Goal: Task Accomplishment & Management: Manage account settings

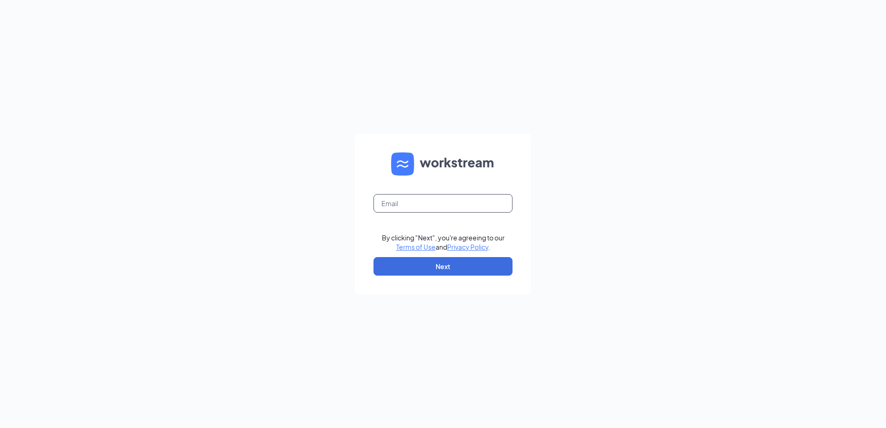
click at [438, 202] on input "text" at bounding box center [442, 203] width 139 height 19
type input "indysmoothiezionsville@gmail.com"
click at [428, 262] on button "Next" at bounding box center [442, 266] width 139 height 19
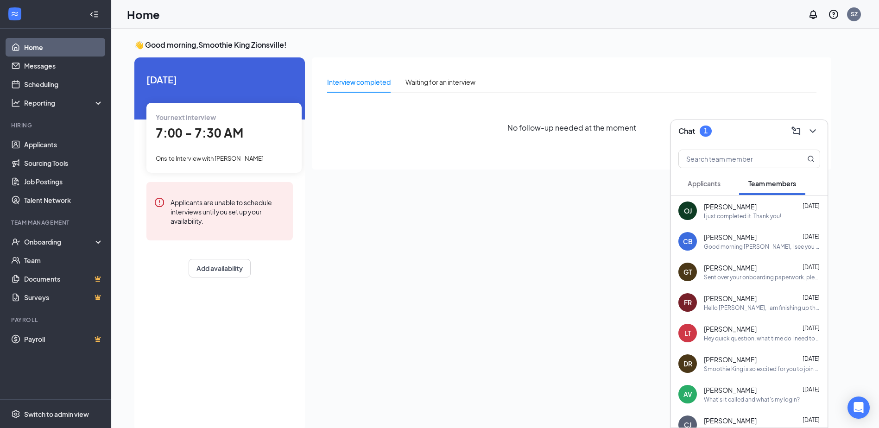
click at [708, 129] on div "1" at bounding box center [706, 131] width 4 height 8
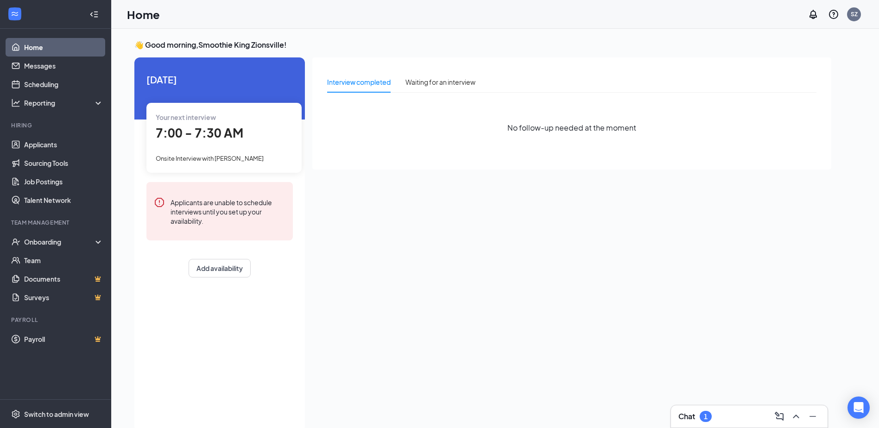
click at [702, 414] on div "1" at bounding box center [706, 416] width 12 height 11
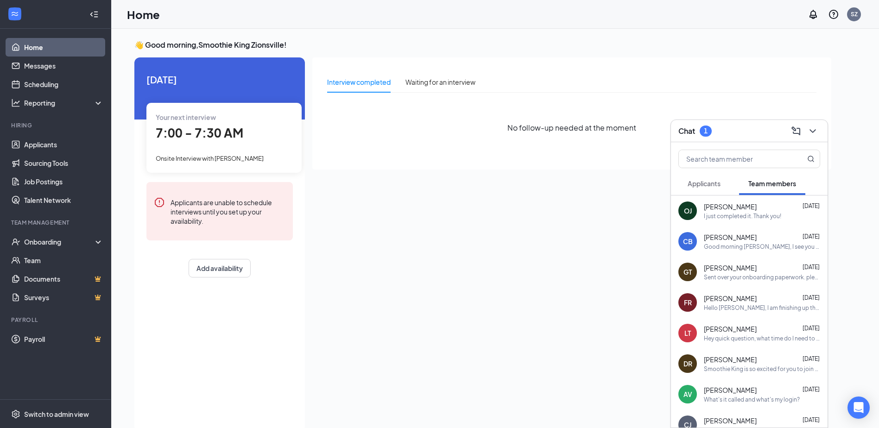
click at [717, 183] on span "Applicants" at bounding box center [704, 183] width 33 height 8
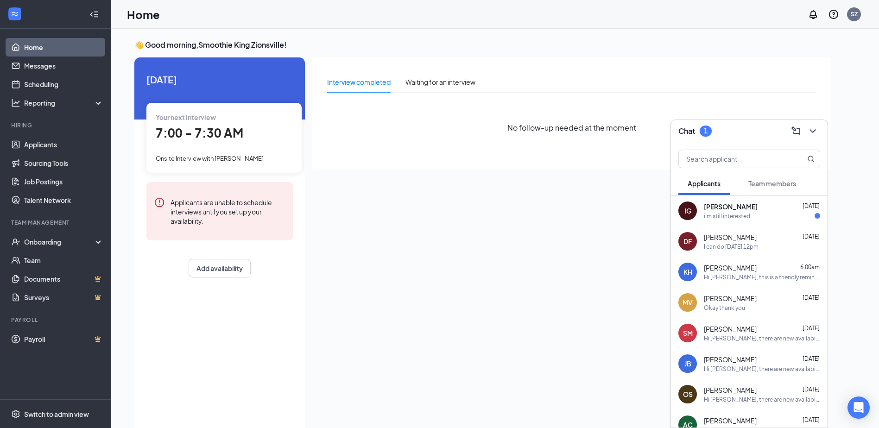
click at [721, 212] on div "i'm still interested" at bounding box center [727, 216] width 46 height 8
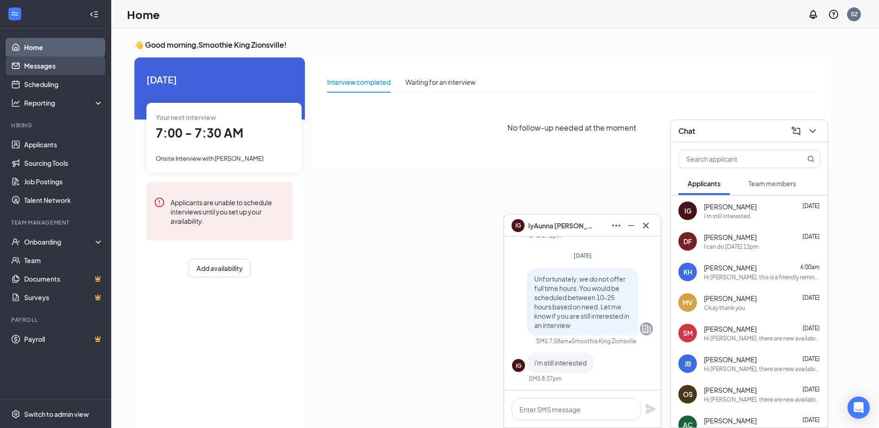
click at [39, 65] on link "Messages" at bounding box center [63, 66] width 79 height 19
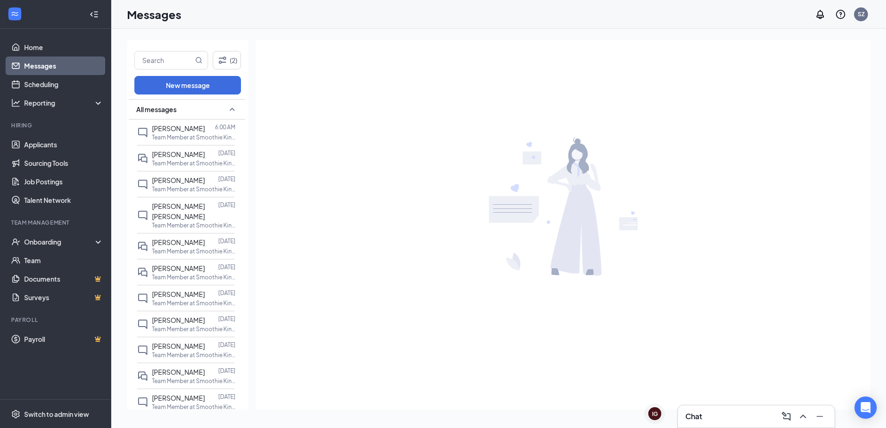
click at [698, 418] on h3 "Chat" at bounding box center [693, 416] width 17 height 10
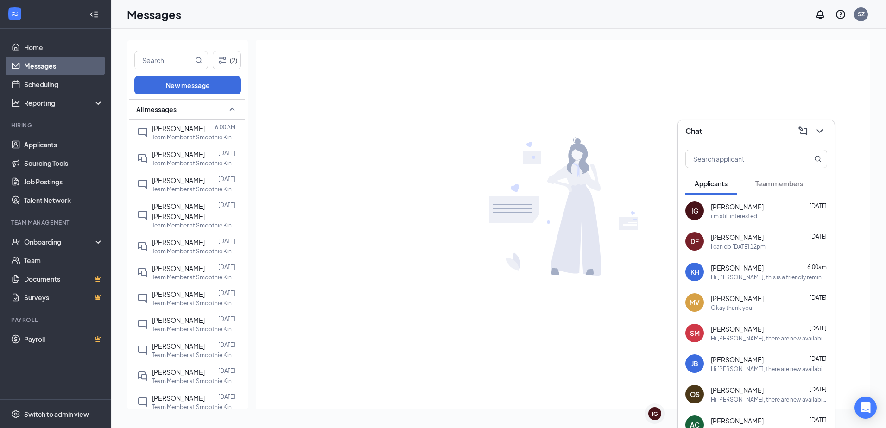
click at [736, 242] on div "[PERSON_NAME] [DATE] I can do [DATE] 12pm" at bounding box center [769, 242] width 116 height 18
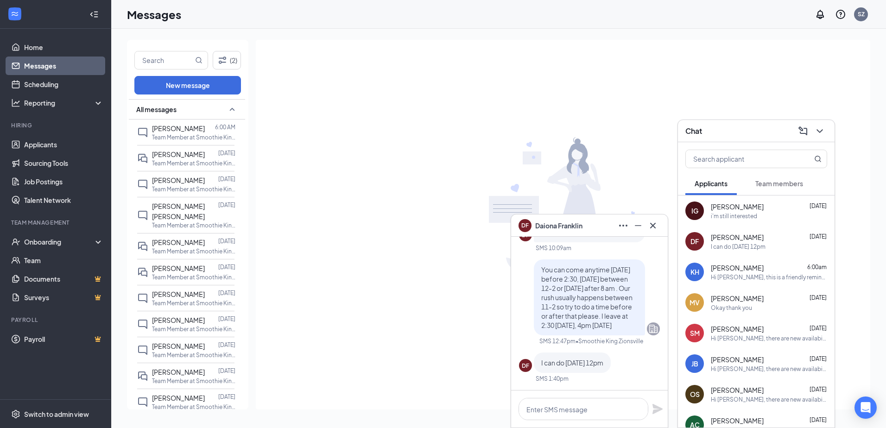
click at [393, 274] on div at bounding box center [563, 206] width 614 height 333
click at [652, 226] on icon "Cross" at bounding box center [652, 225] width 11 height 11
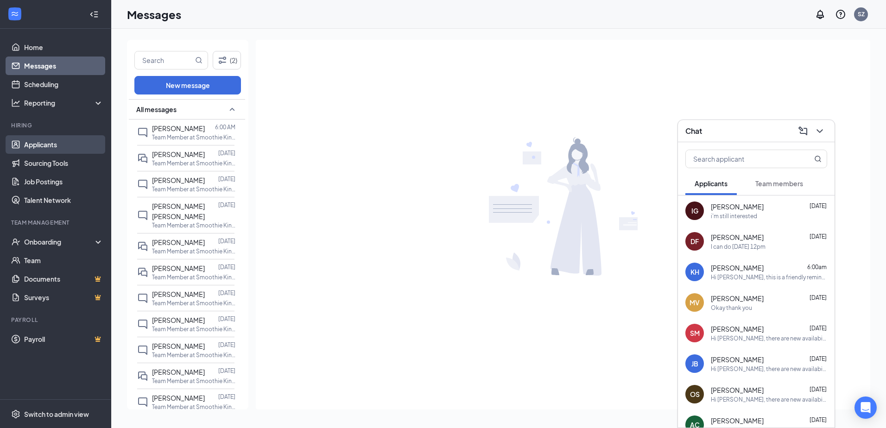
click at [37, 144] on link "Applicants" at bounding box center [63, 144] width 79 height 19
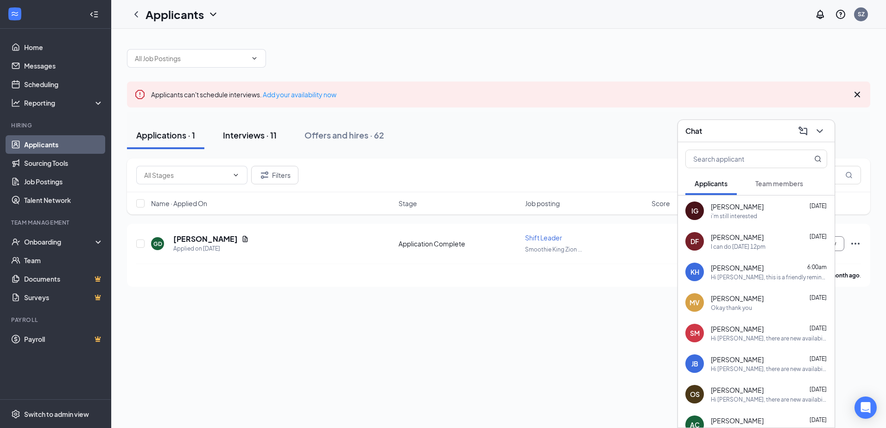
click at [243, 138] on div "Interviews · 11" at bounding box center [250, 135] width 54 height 12
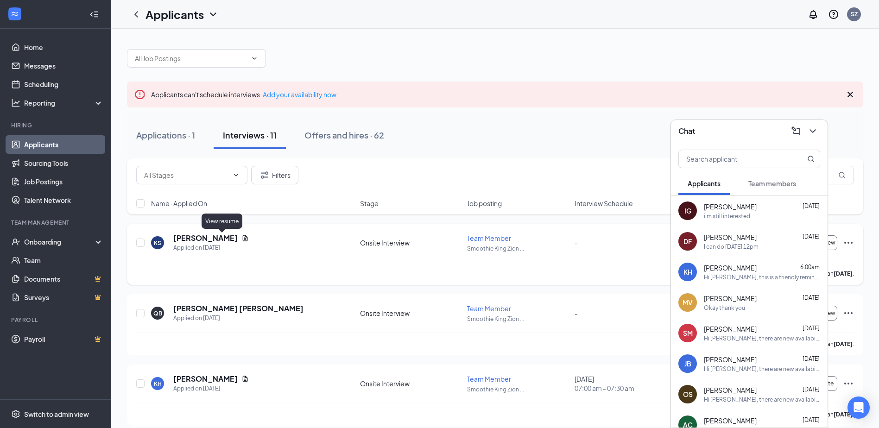
click at [243, 239] on icon "Document" at bounding box center [245, 238] width 5 height 6
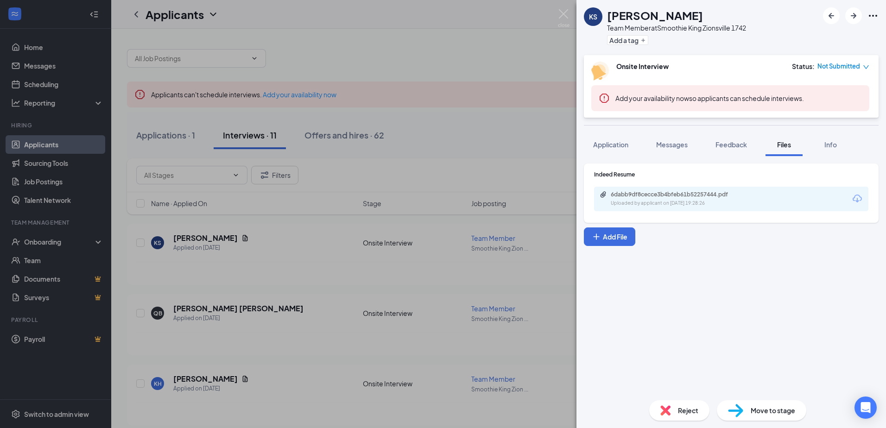
drag, startPoint x: 622, startPoint y: 146, endPoint x: 690, endPoint y: 168, distance: 72.2
click at [622, 146] on span "Application" at bounding box center [610, 144] width 35 height 8
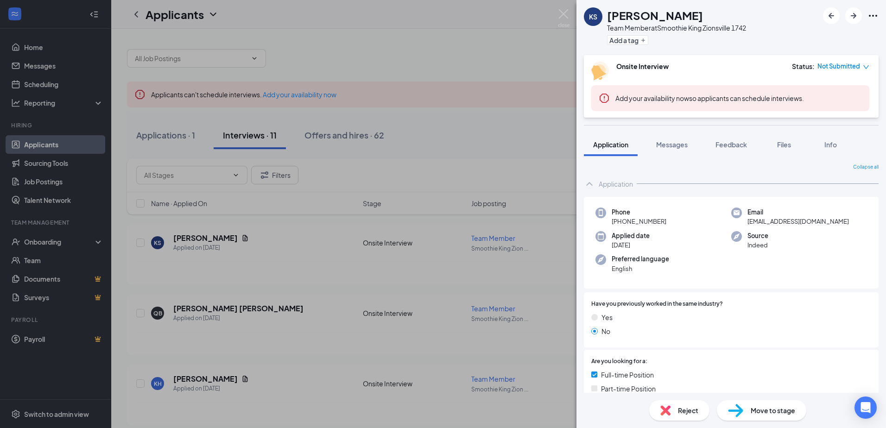
click at [506, 151] on div "KS [PERSON_NAME] Team Member at Smoothie King Zionsville 1742 Add a tag Onsite …" at bounding box center [443, 214] width 886 height 428
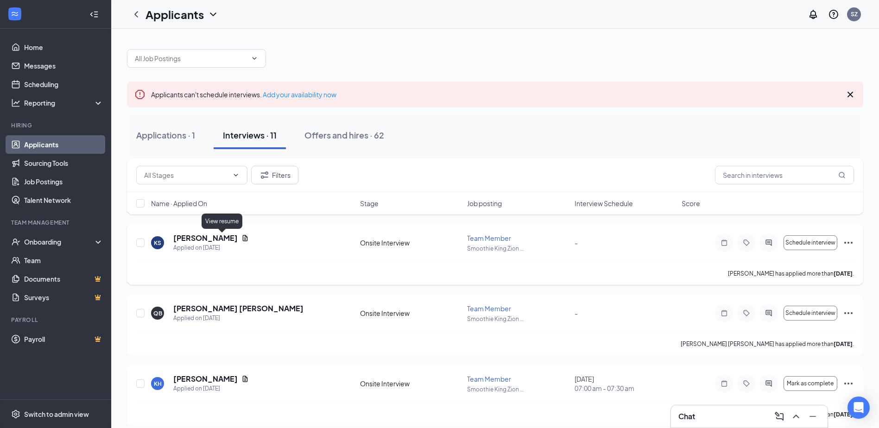
click at [241, 240] on icon "Document" at bounding box center [244, 237] width 7 height 7
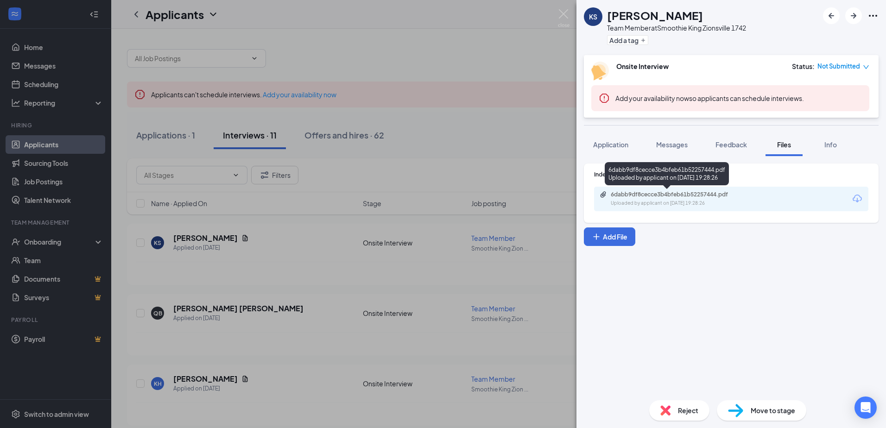
click at [664, 197] on div "6dabb9df8cecce3b4bfeb61b52257444.pdf" at bounding box center [676, 194] width 130 height 7
click at [532, 46] on div "KS [PERSON_NAME] Team Member at Smoothie King Zionsville 1742 Add a tag Onsite …" at bounding box center [443, 214] width 886 height 428
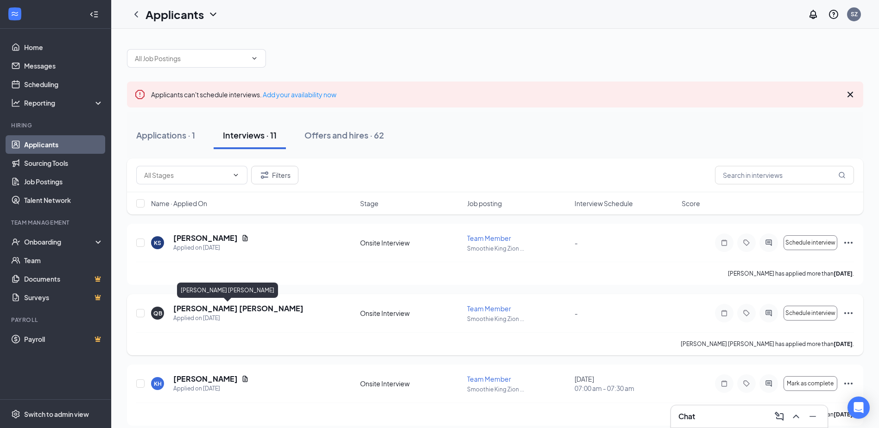
click at [196, 311] on h5 "[PERSON_NAME] [PERSON_NAME]" at bounding box center [238, 309] width 130 height 10
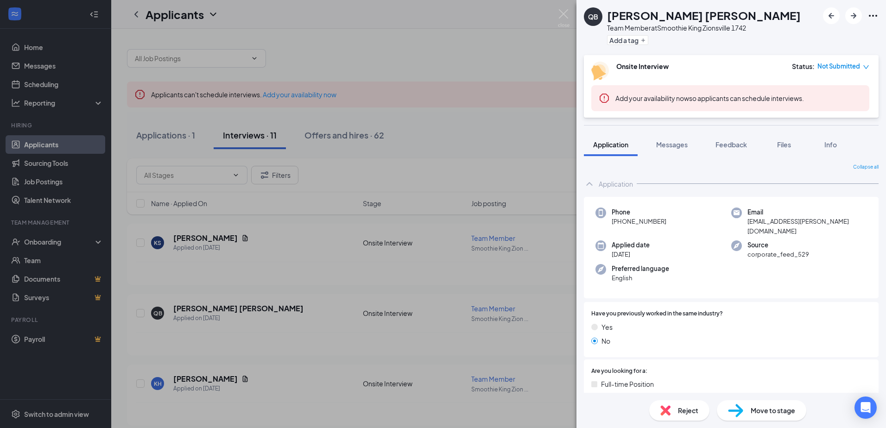
click at [523, 78] on div "QB [PERSON_NAME] [PERSON_NAME] Team Member at Smoothie King Zionsville 1742 Add…" at bounding box center [443, 214] width 886 height 428
